Goal: Use online tool/utility: Utilize a website feature to perform a specific function

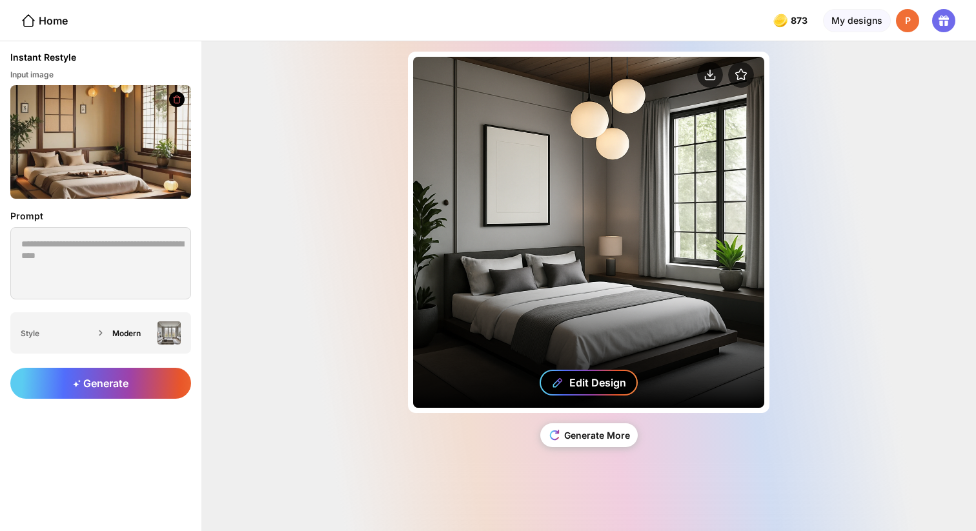
click at [599, 384] on div "Edit Design" at bounding box center [597, 382] width 57 height 13
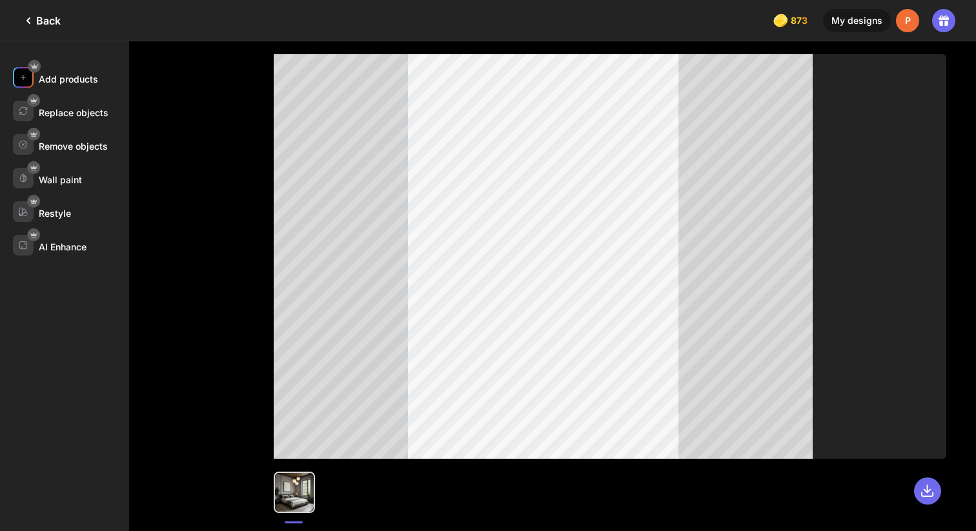
click at [65, 83] on div "Add products" at bounding box center [68, 79] width 59 height 11
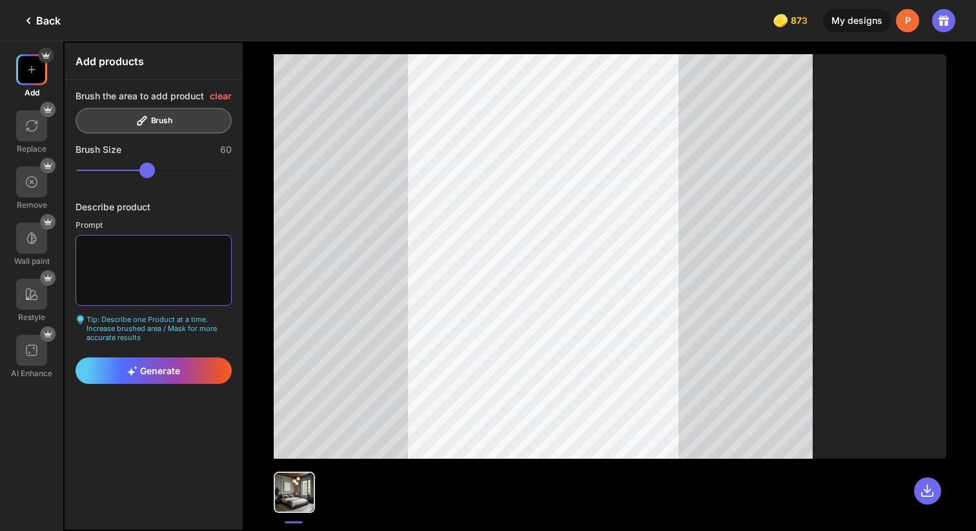
click at [150, 287] on textarea at bounding box center [153, 270] width 156 height 71
type textarea "**********"
click at [148, 370] on span "Generate" at bounding box center [153, 370] width 53 height 11
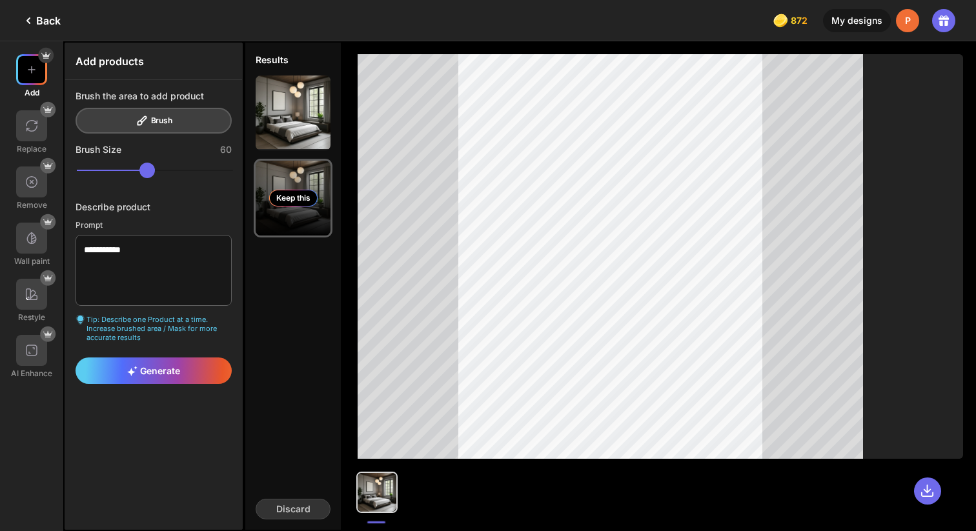
click at [281, 188] on div "Keep this" at bounding box center [293, 198] width 75 height 75
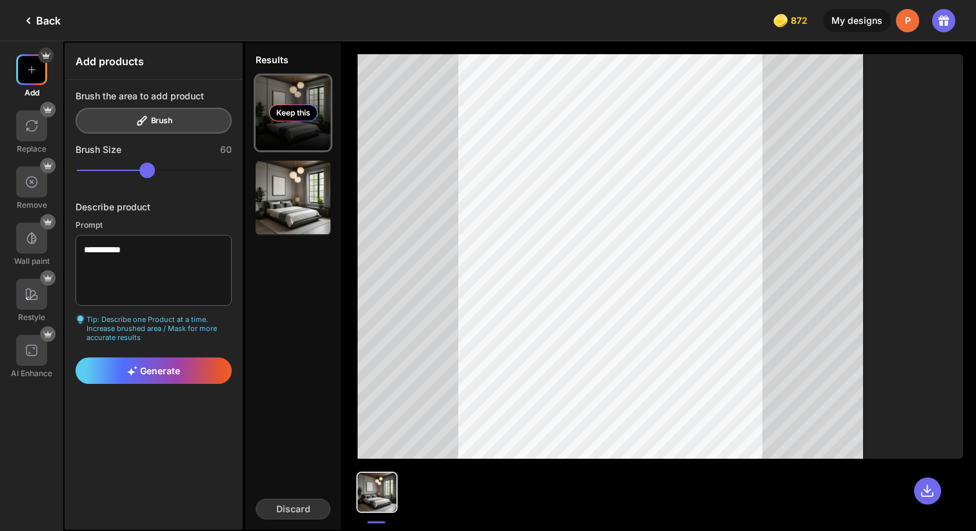
click at [296, 128] on div "Keep this" at bounding box center [293, 112] width 75 height 75
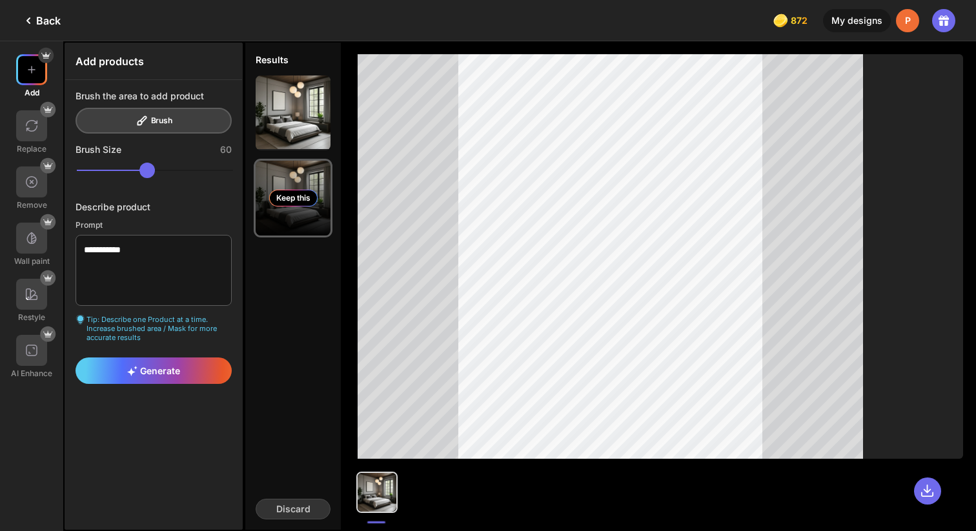
click at [310, 188] on div "Keep this" at bounding box center [293, 198] width 75 height 75
